Goal: Check status: Check status

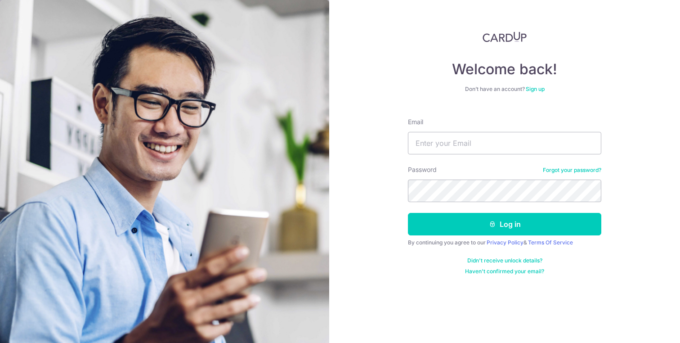
click at [473, 143] on input "Email" at bounding box center [504, 143] width 193 height 22
type input "[EMAIL_ADDRESS][DOMAIN_NAME]"
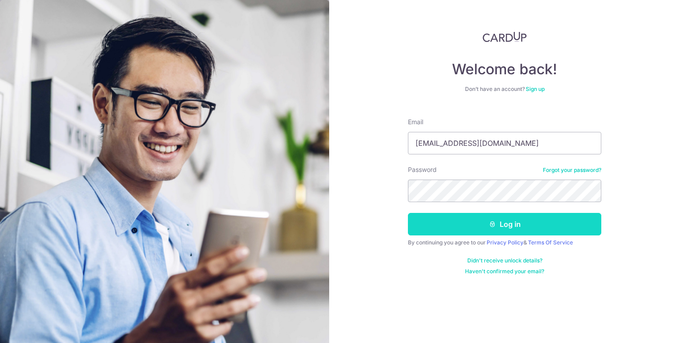
click at [491, 214] on button "Log in" at bounding box center [504, 224] width 193 height 22
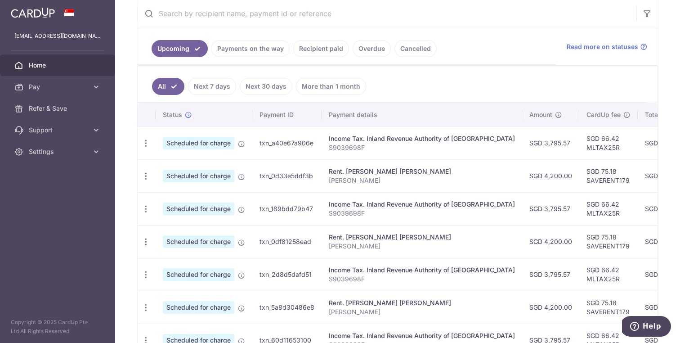
scroll to position [166, 0]
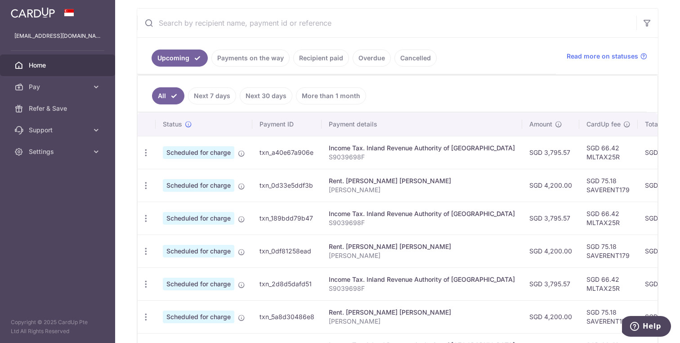
click at [313, 57] on link "Recipient paid" at bounding box center [321, 57] width 56 height 17
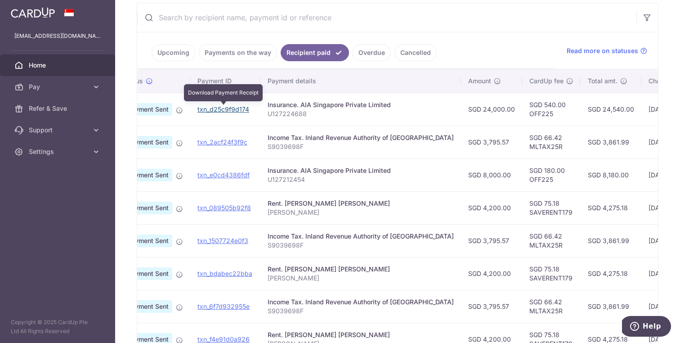
scroll to position [0, 0]
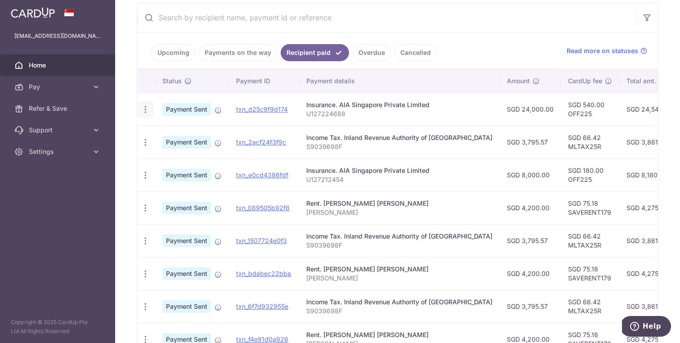
click at [148, 110] on icon "button" at bounding box center [145, 109] width 9 height 9
click at [174, 134] on span "PDF Receipt" at bounding box center [193, 134] width 61 height 9
click at [231, 49] on link "Payments on the way" at bounding box center [238, 52] width 78 height 17
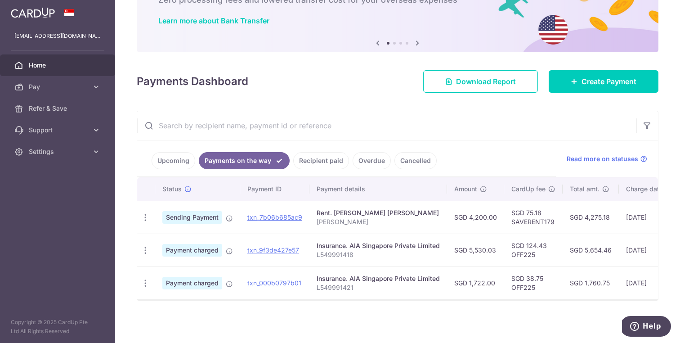
scroll to position [0, 136]
